Goal: Book appointment/travel/reservation

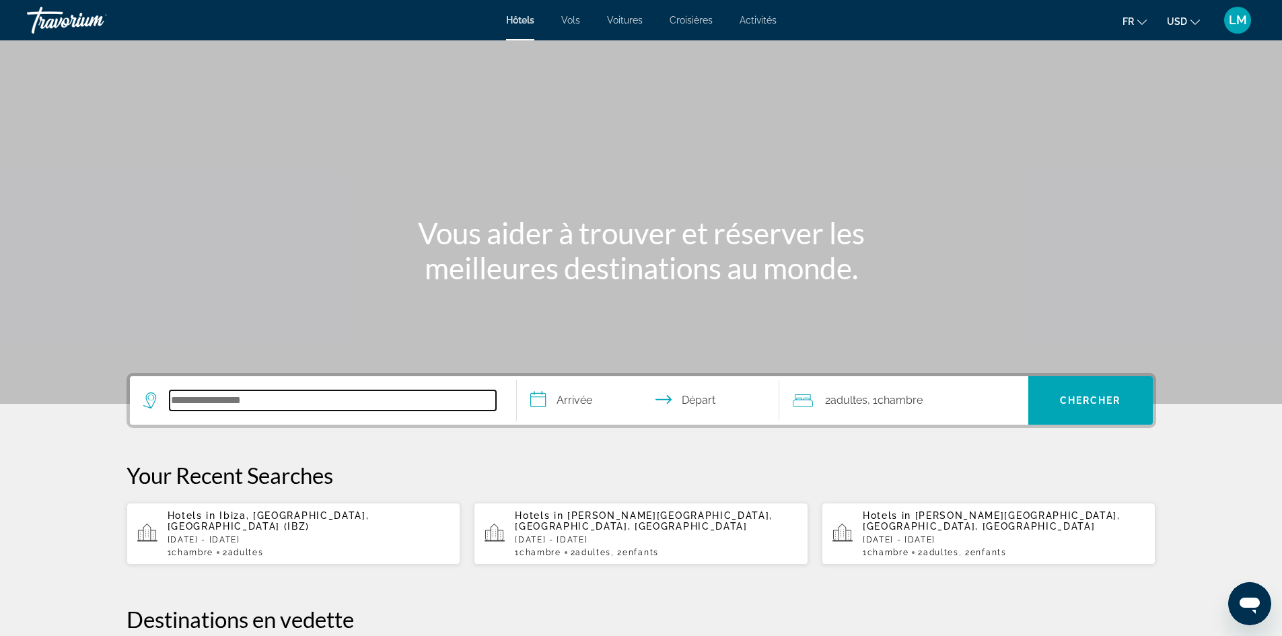
click at [363, 398] on input "Search hotel destination" at bounding box center [333, 400] width 326 height 20
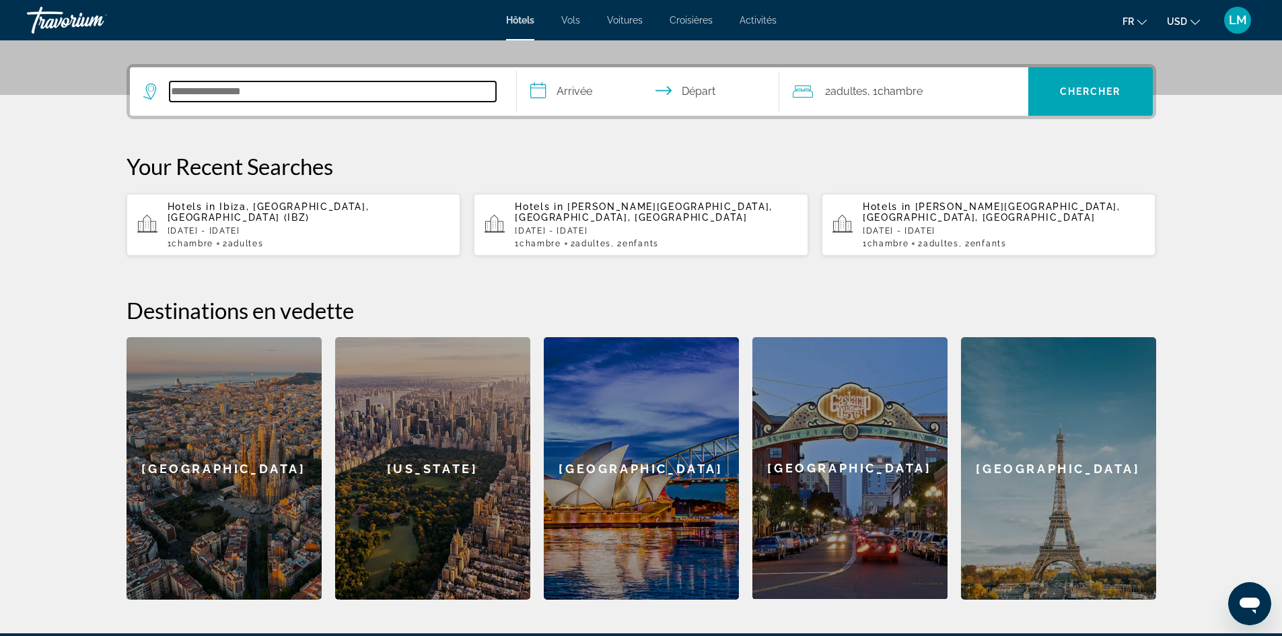
scroll to position [329, 0]
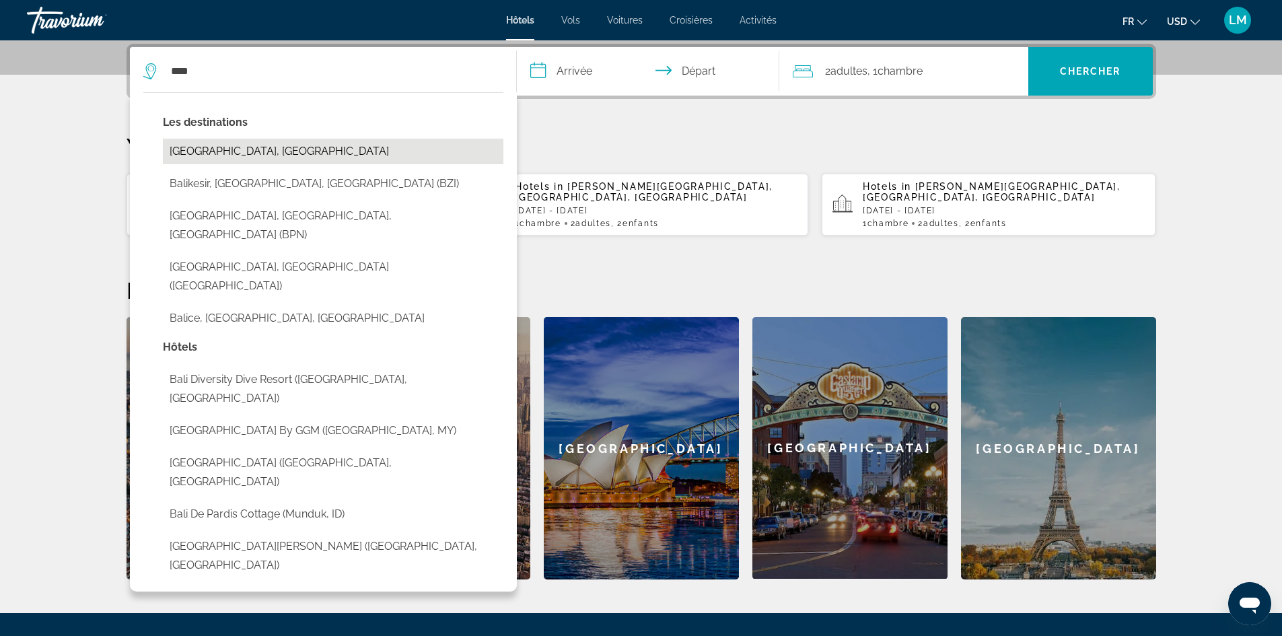
click at [252, 148] on button "[GEOGRAPHIC_DATA], [GEOGRAPHIC_DATA]" at bounding box center [333, 152] width 341 height 26
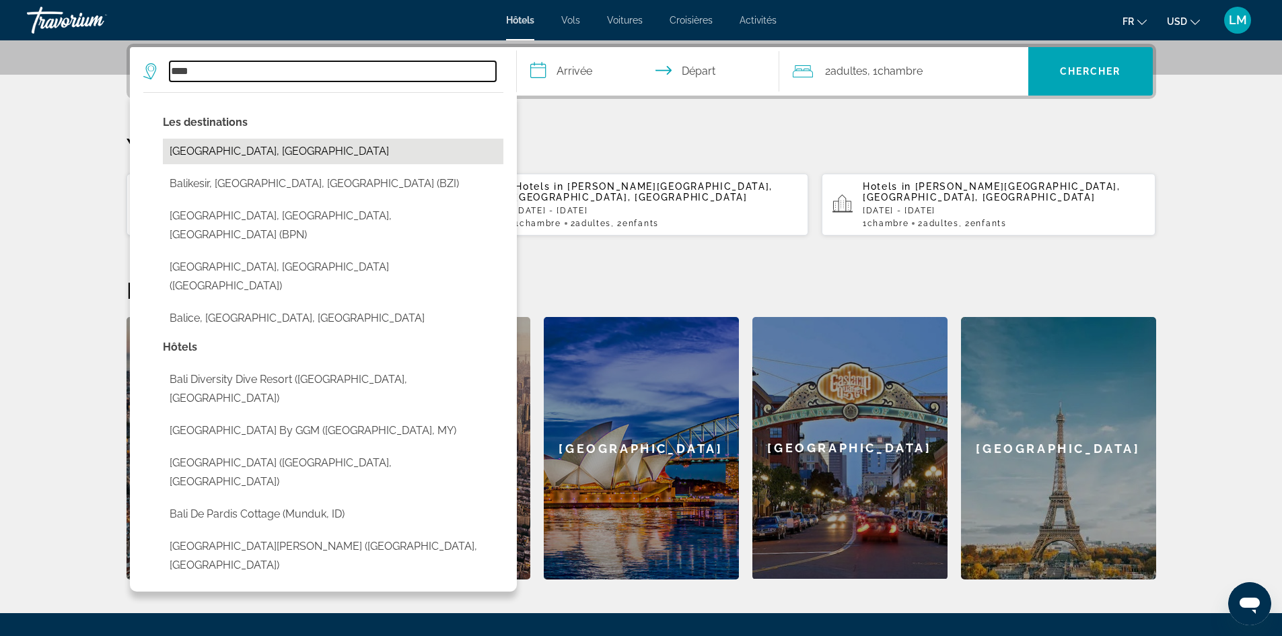
type input "**********"
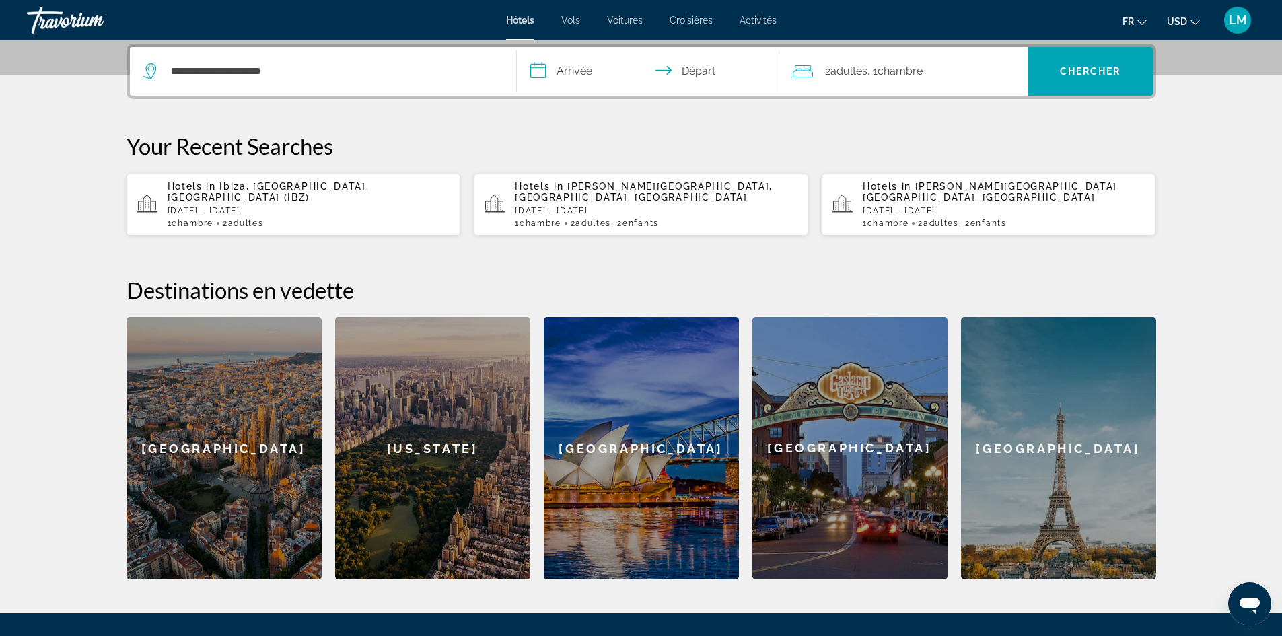
click at [571, 71] on input "**********" at bounding box center [651, 73] width 268 height 53
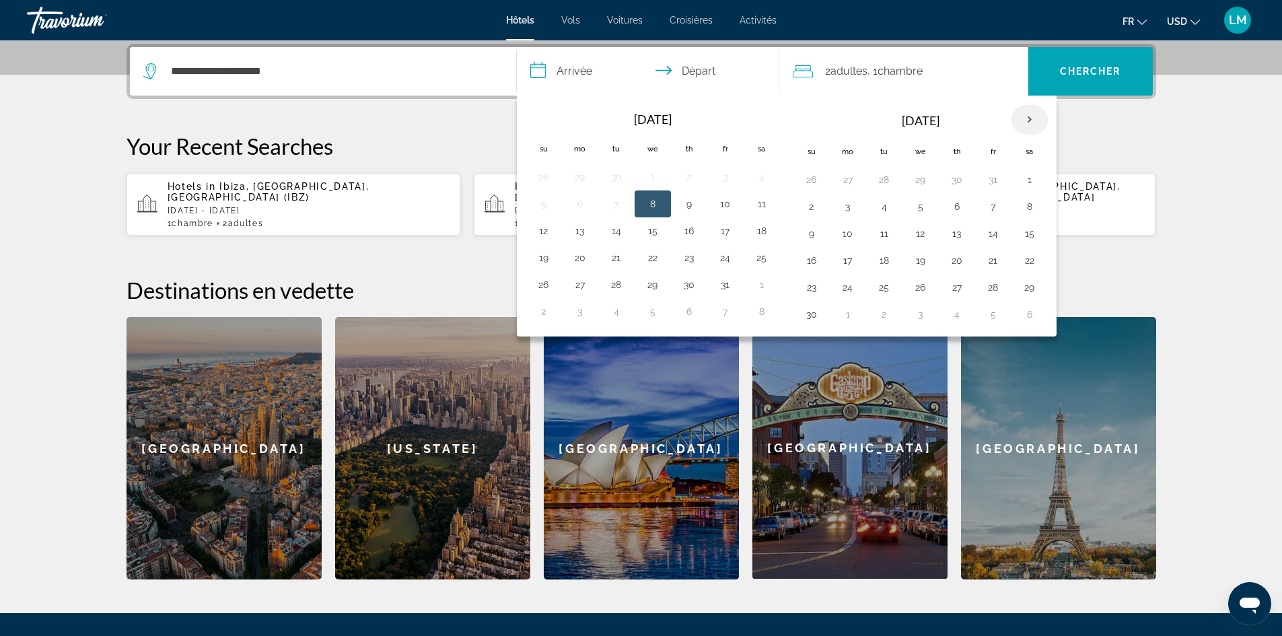
click at [1027, 119] on th "Next month" at bounding box center [1030, 120] width 36 height 30
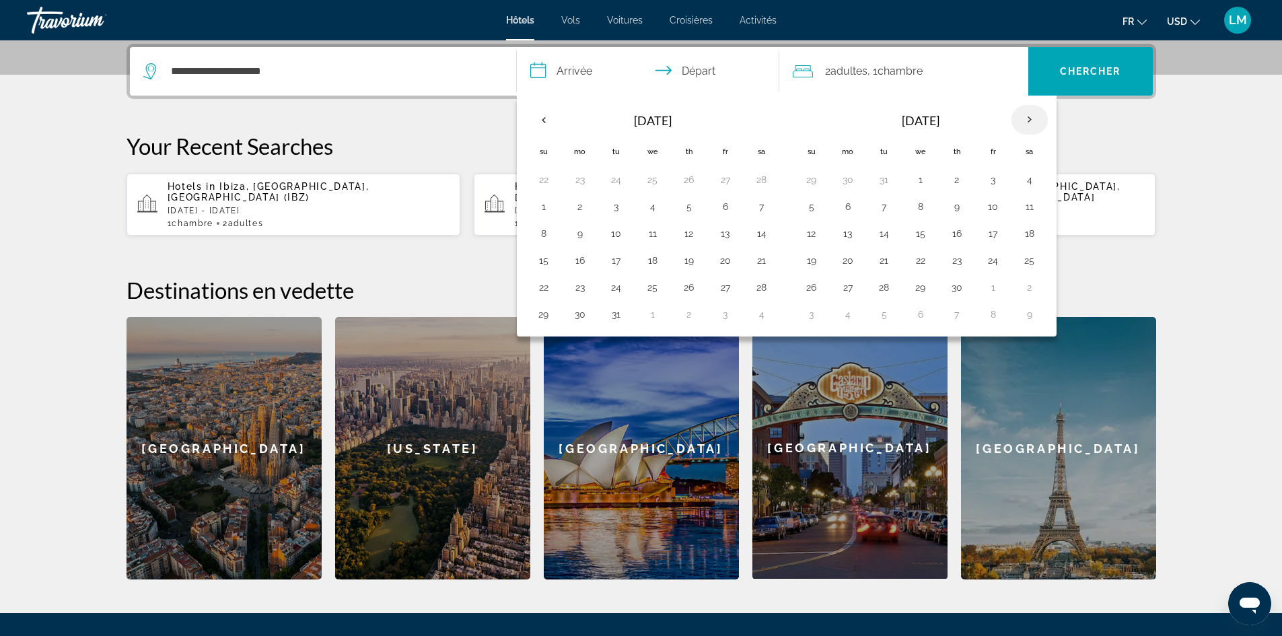
click at [1027, 119] on th "Next month" at bounding box center [1030, 120] width 36 height 30
click at [998, 207] on button "12" at bounding box center [994, 206] width 22 height 19
click at [964, 81] on div "2 Adulte Adultes , 1 Chambre pièces" at bounding box center [911, 71] width 236 height 48
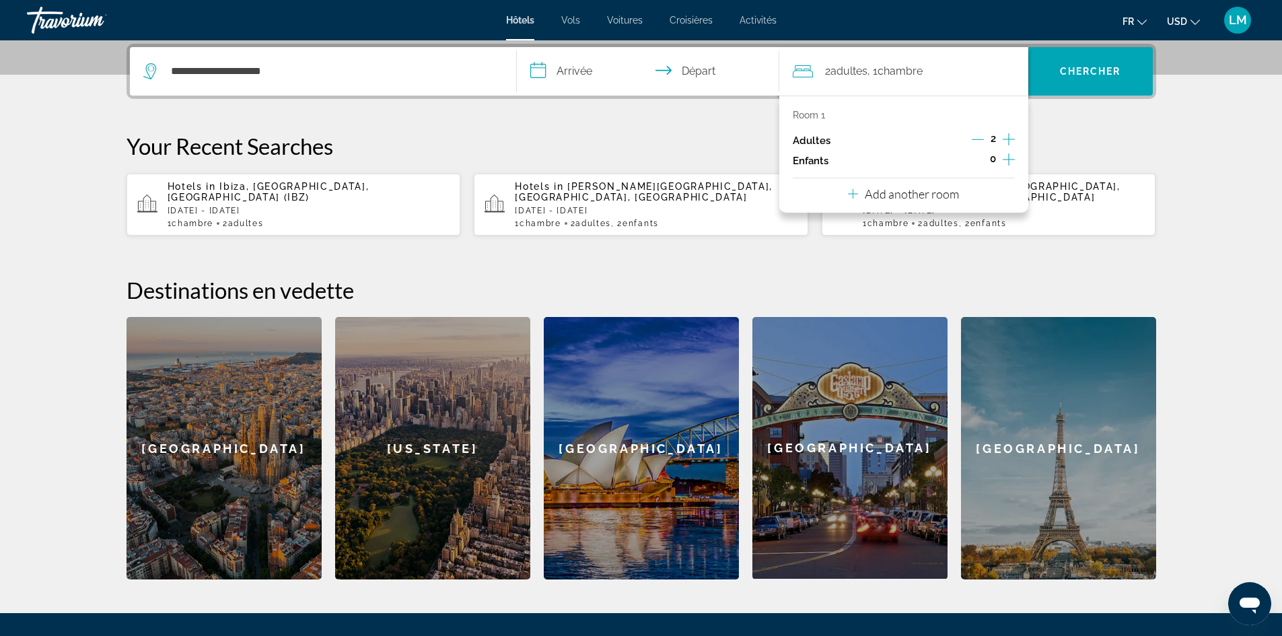
click at [578, 69] on input "**********" at bounding box center [651, 73] width 268 height 53
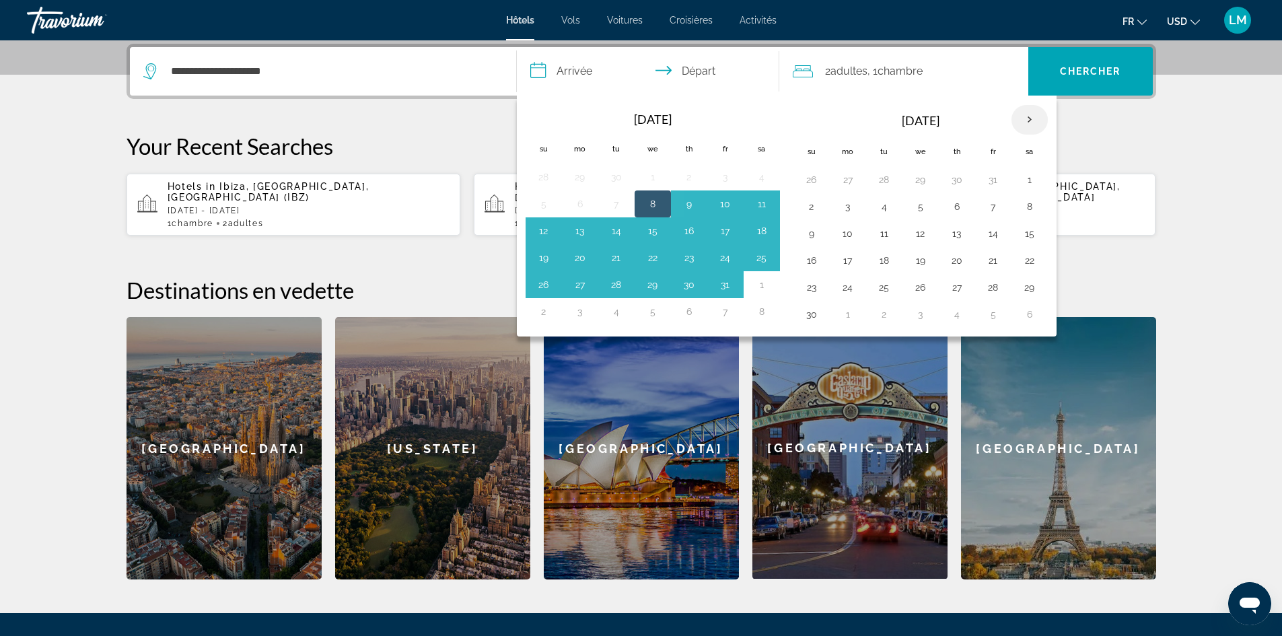
click at [1028, 116] on th "Next month" at bounding box center [1030, 120] width 36 height 30
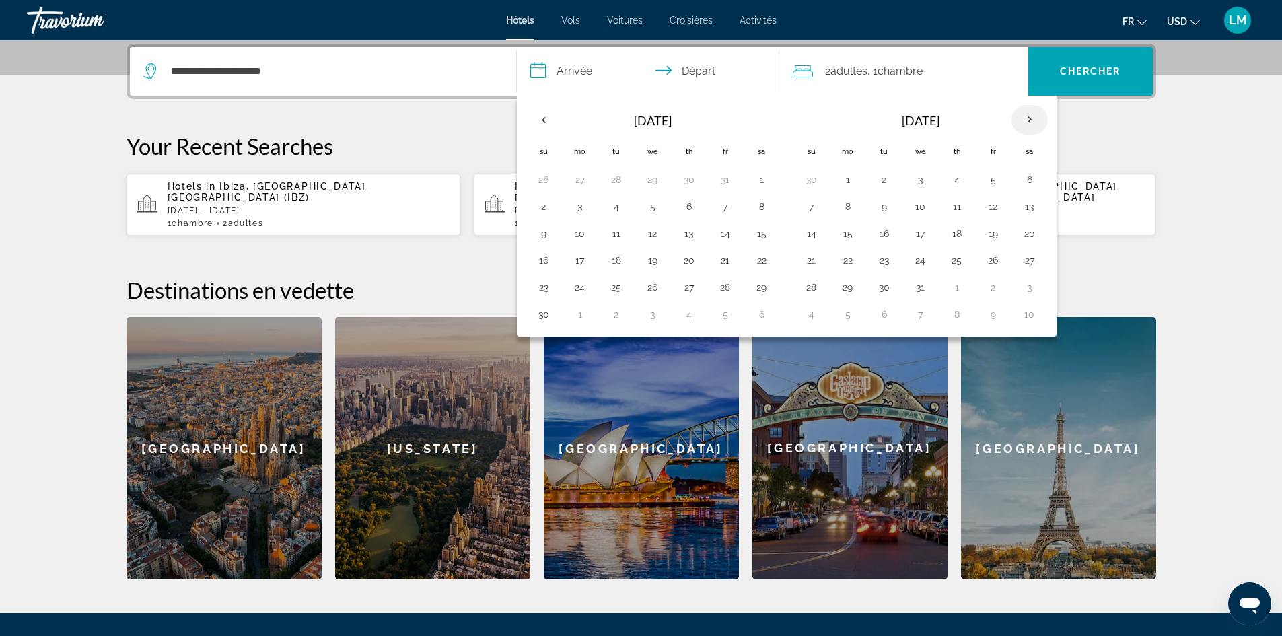
click at [1028, 116] on th "Next month" at bounding box center [1030, 120] width 36 height 30
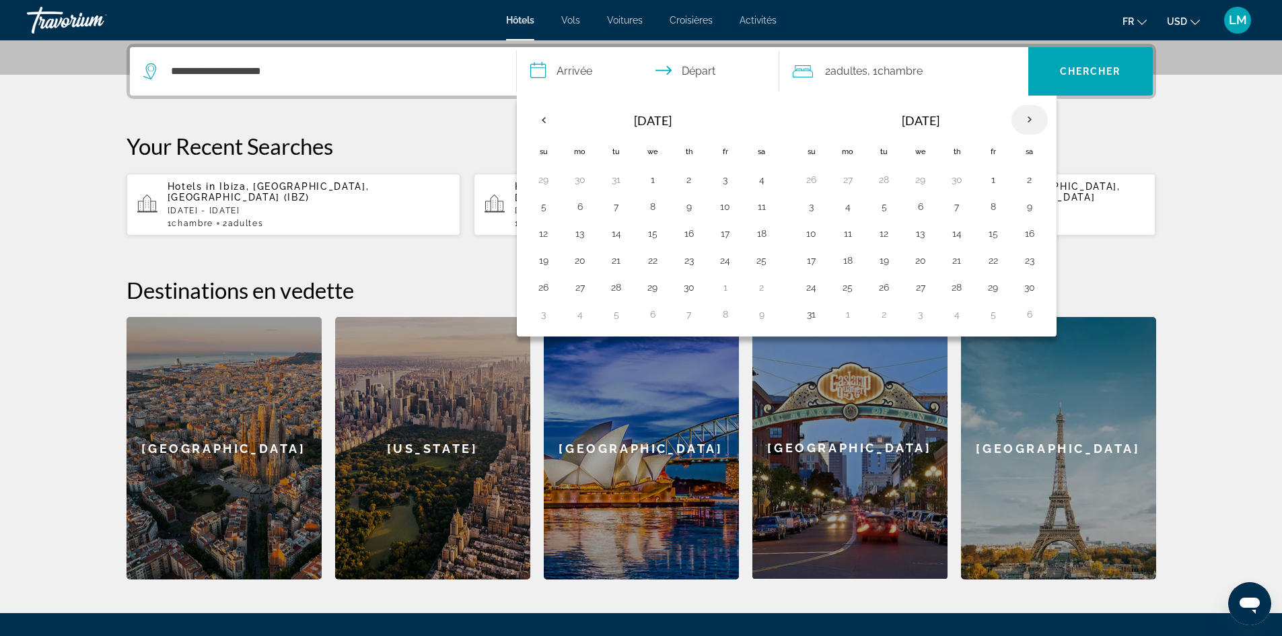
click at [1028, 116] on th "Next month" at bounding box center [1030, 120] width 36 height 30
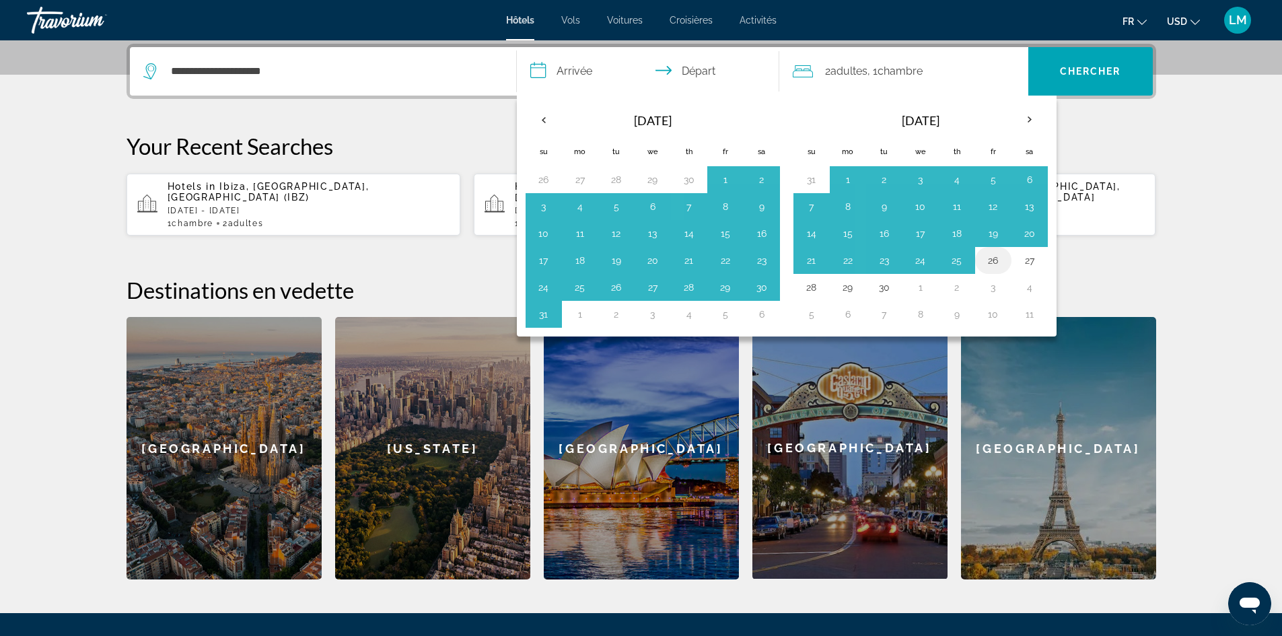
click at [998, 257] on button "26" at bounding box center [994, 260] width 22 height 19
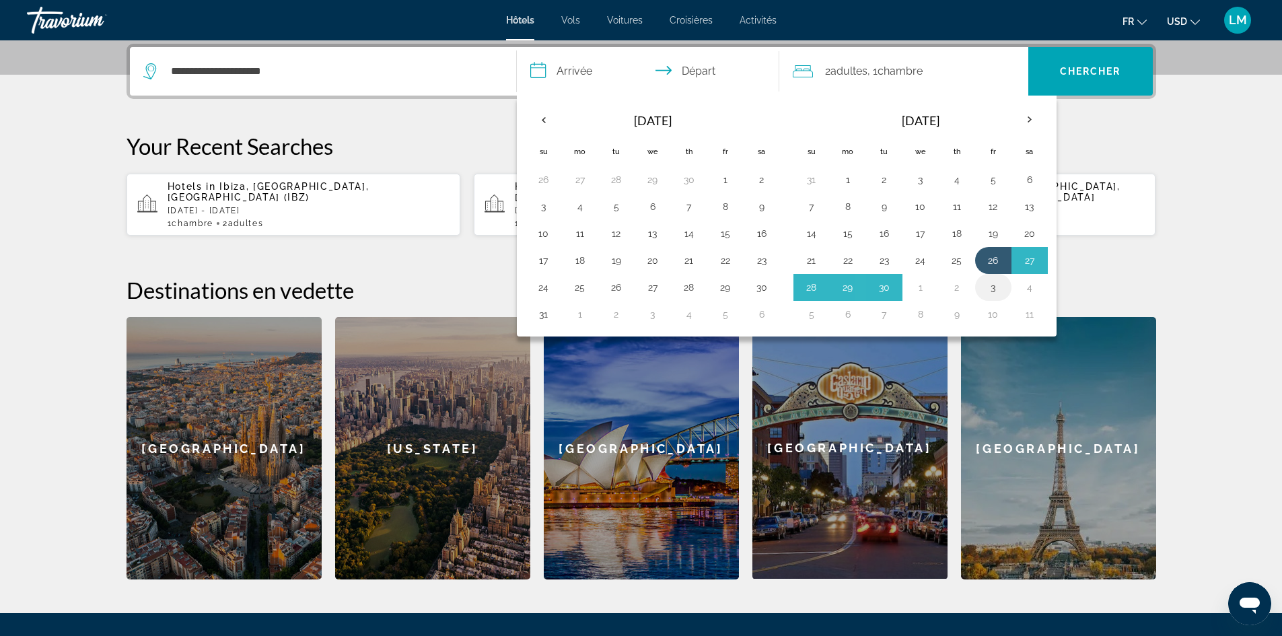
click at [989, 281] on button "3" at bounding box center [994, 287] width 22 height 19
type input "**********"
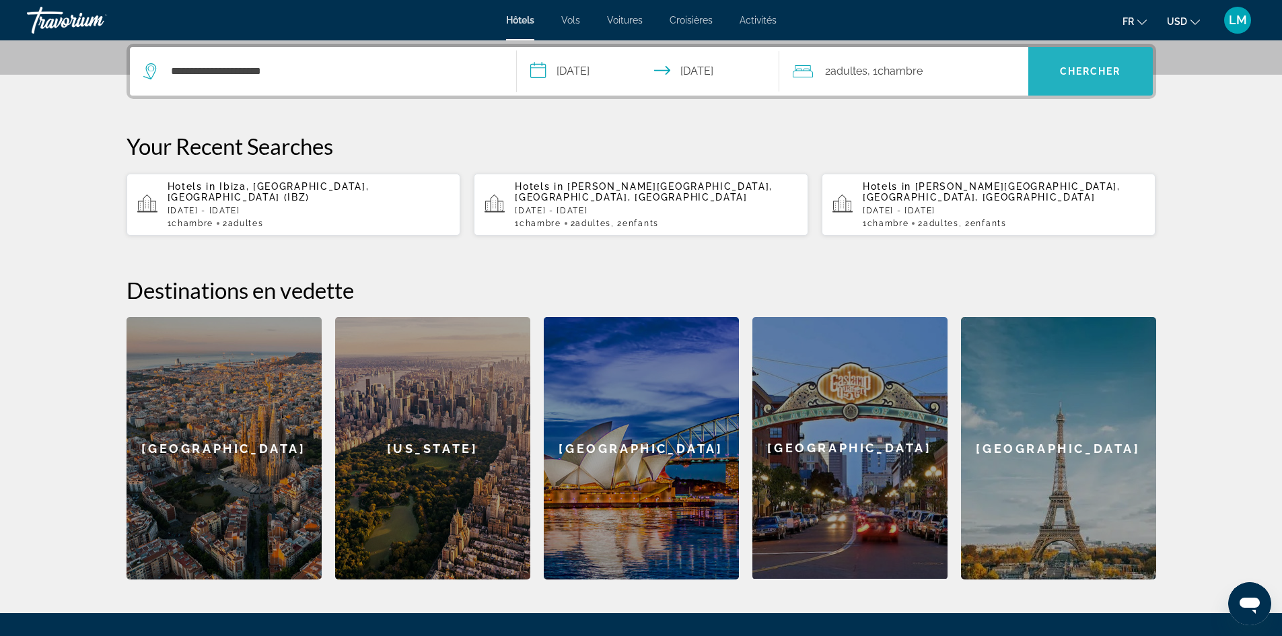
click at [1092, 68] on span "Chercher" at bounding box center [1090, 71] width 61 height 11
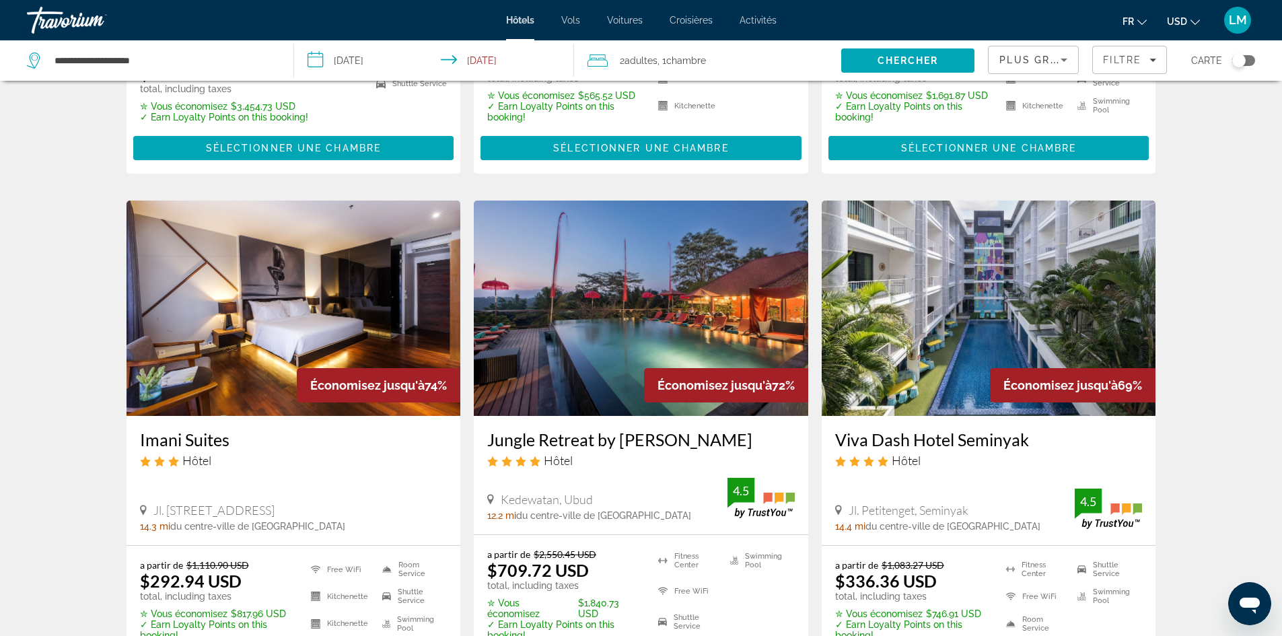
scroll to position [471, 0]
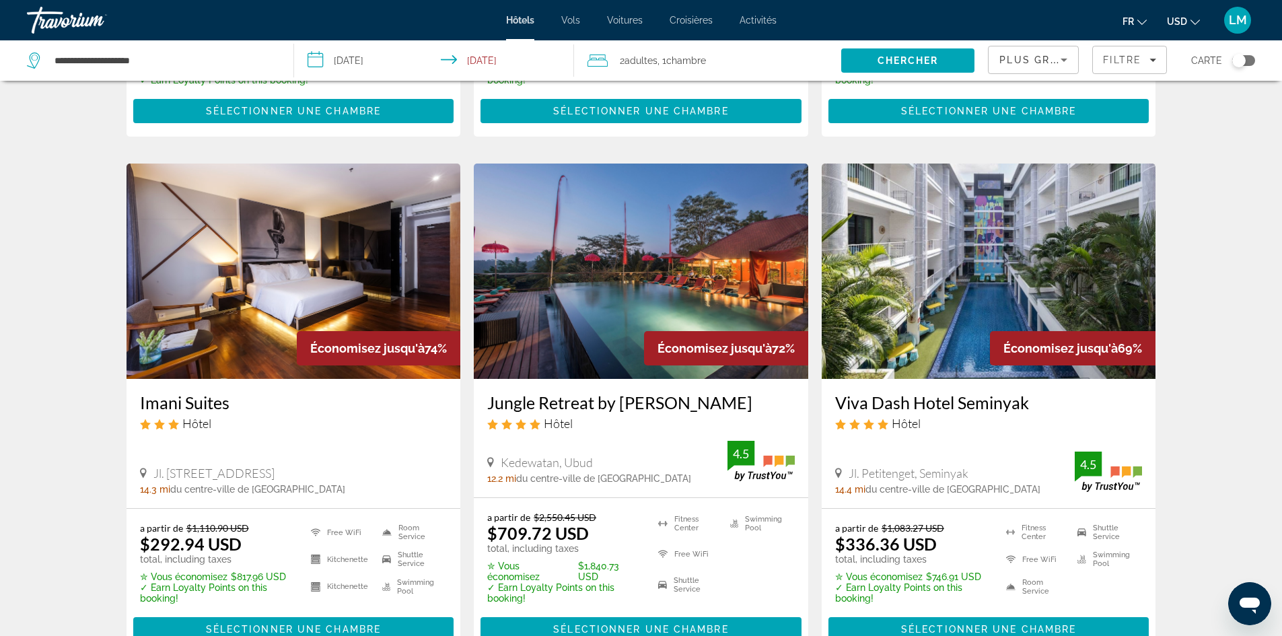
click at [1191, 20] on icon "Change currency" at bounding box center [1195, 22] width 9 height 9
click at [1159, 123] on button "EUR (€)" at bounding box center [1156, 124] width 67 height 18
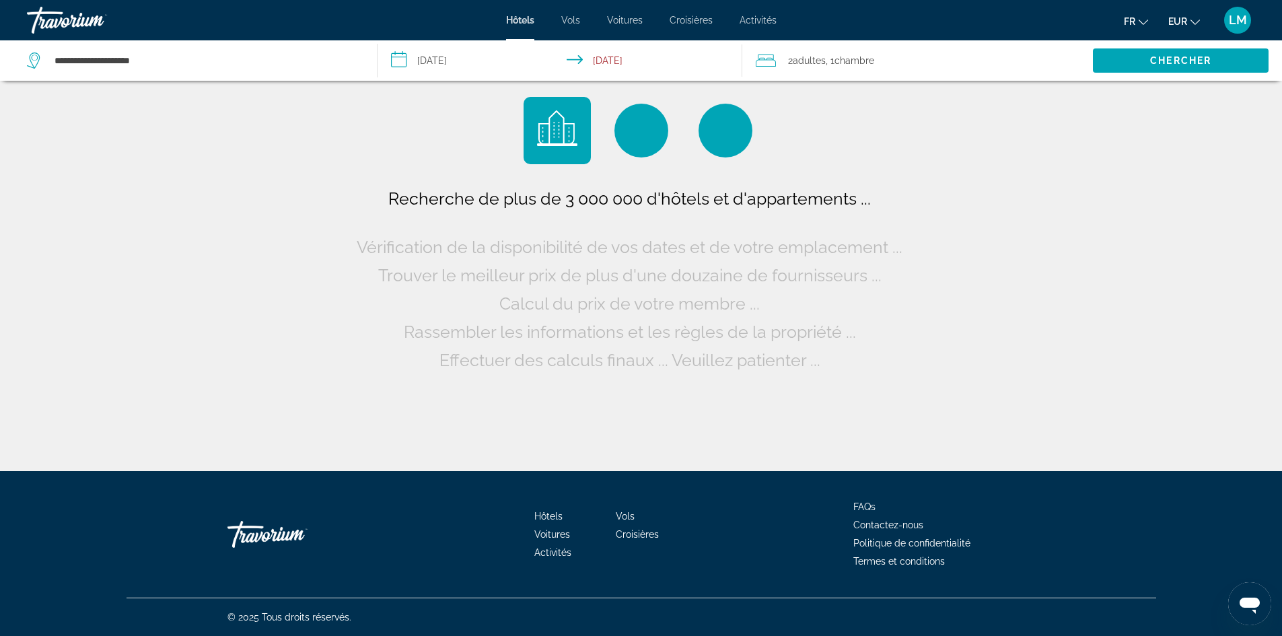
scroll to position [0, 0]
